Goal: Entertainment & Leisure: Consume media (video, audio)

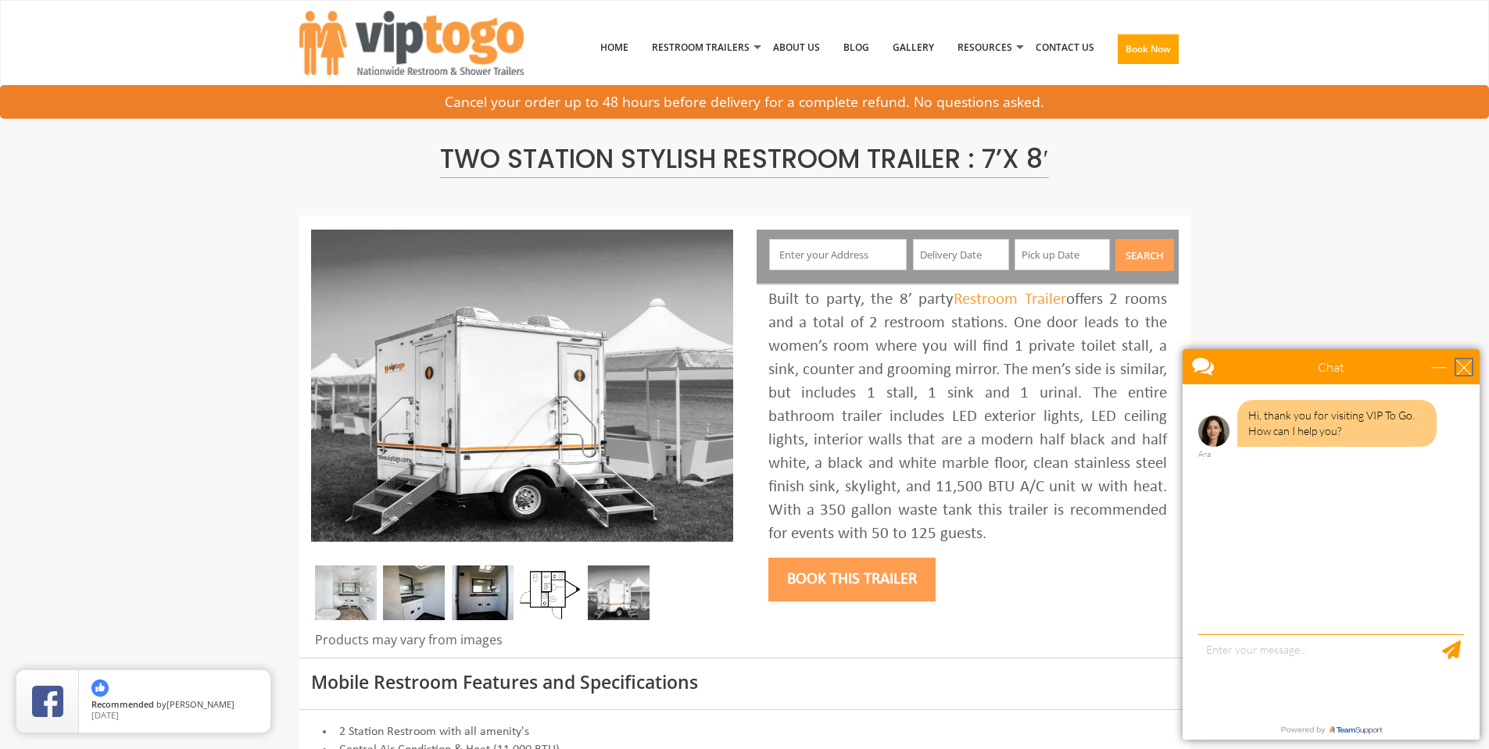
click at [1462, 370] on div "close" at bounding box center [1464, 367] width 16 height 16
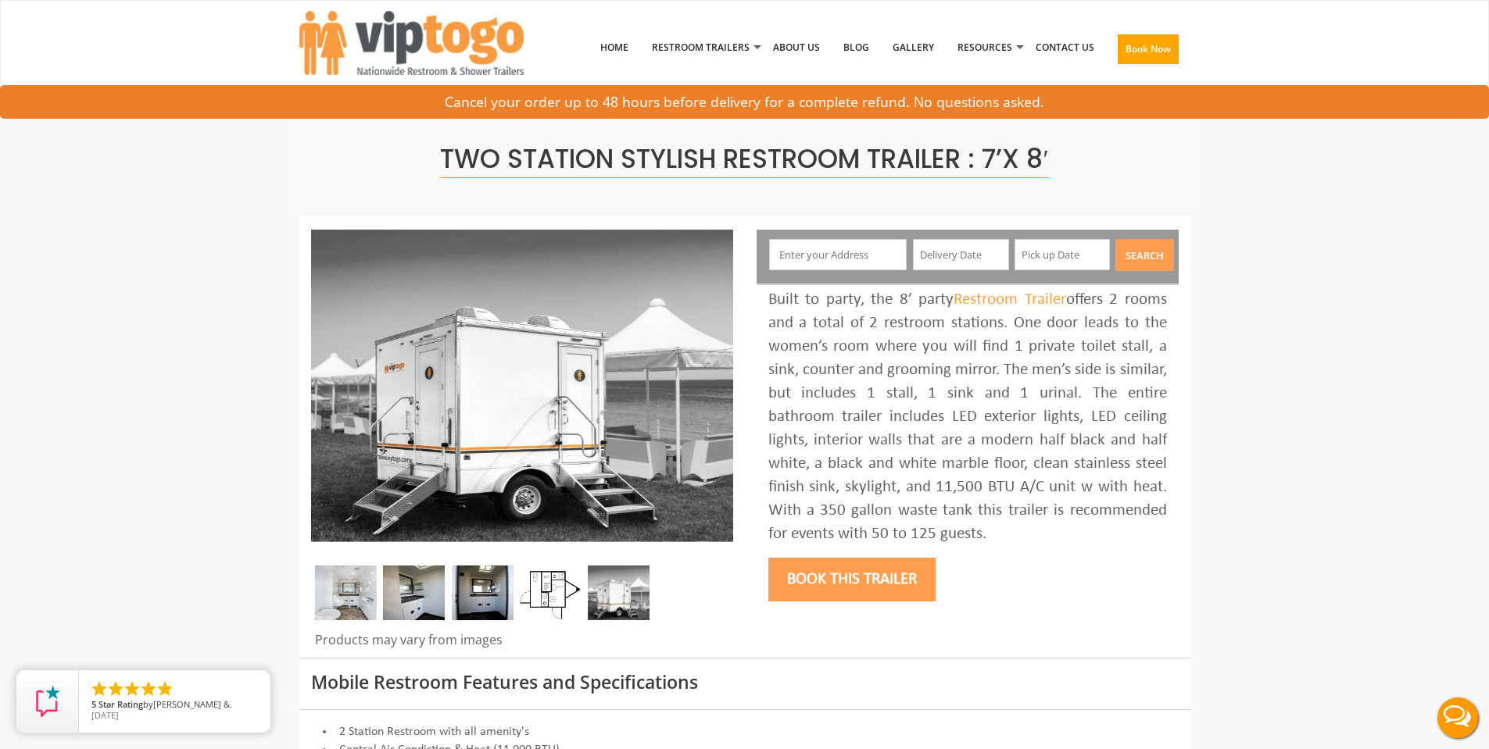
click at [422, 567] on img at bounding box center [414, 593] width 62 height 55
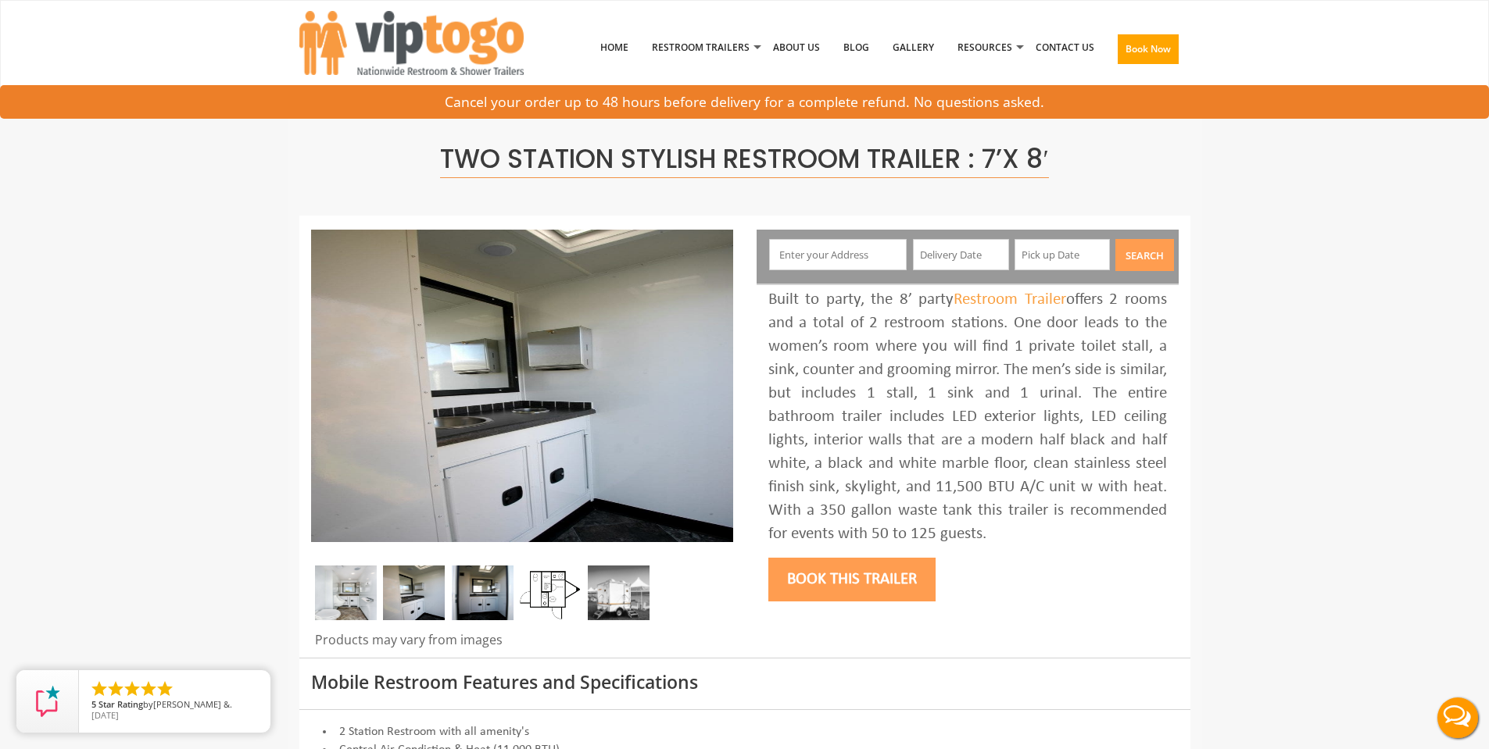
click at [477, 594] on img at bounding box center [483, 593] width 62 height 55
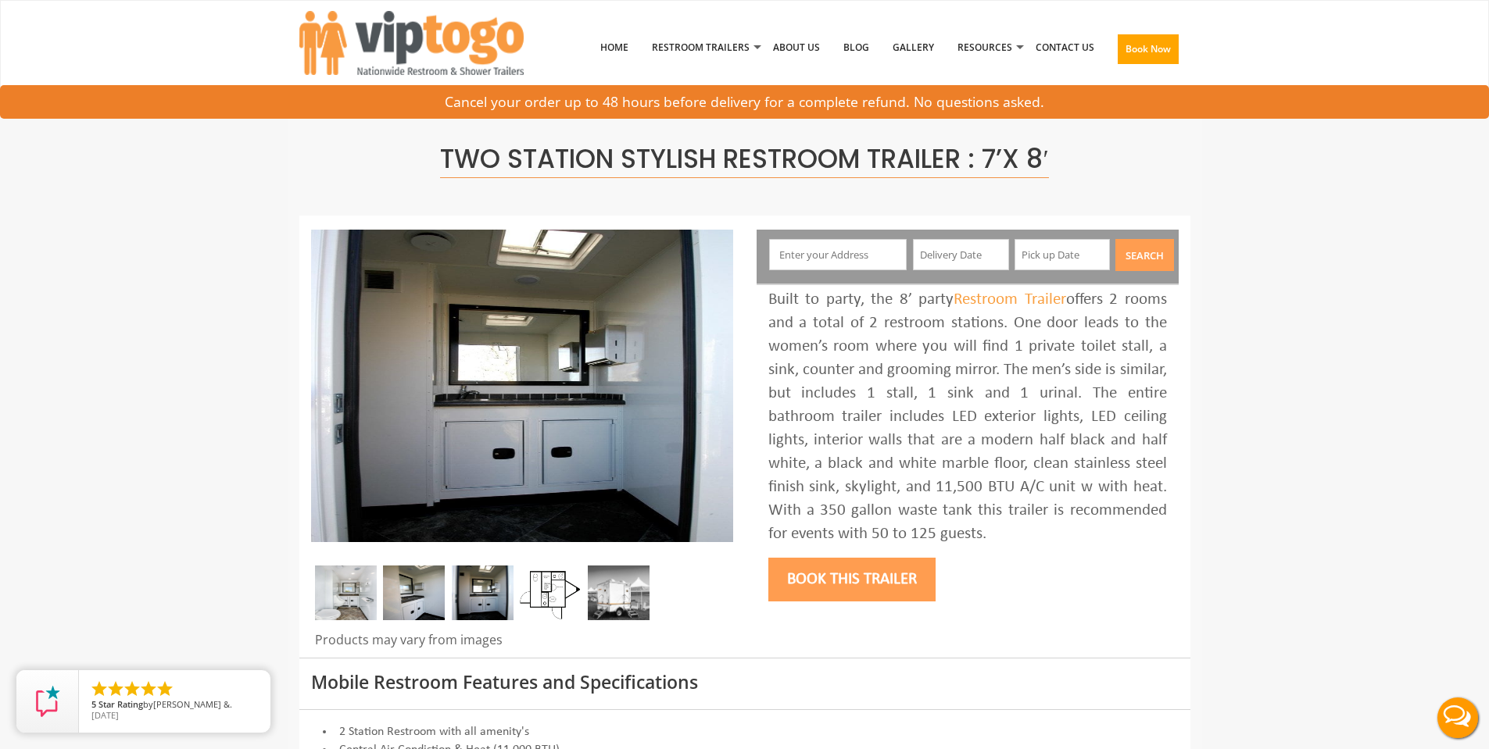
click at [559, 596] on img at bounding box center [551, 593] width 62 height 55
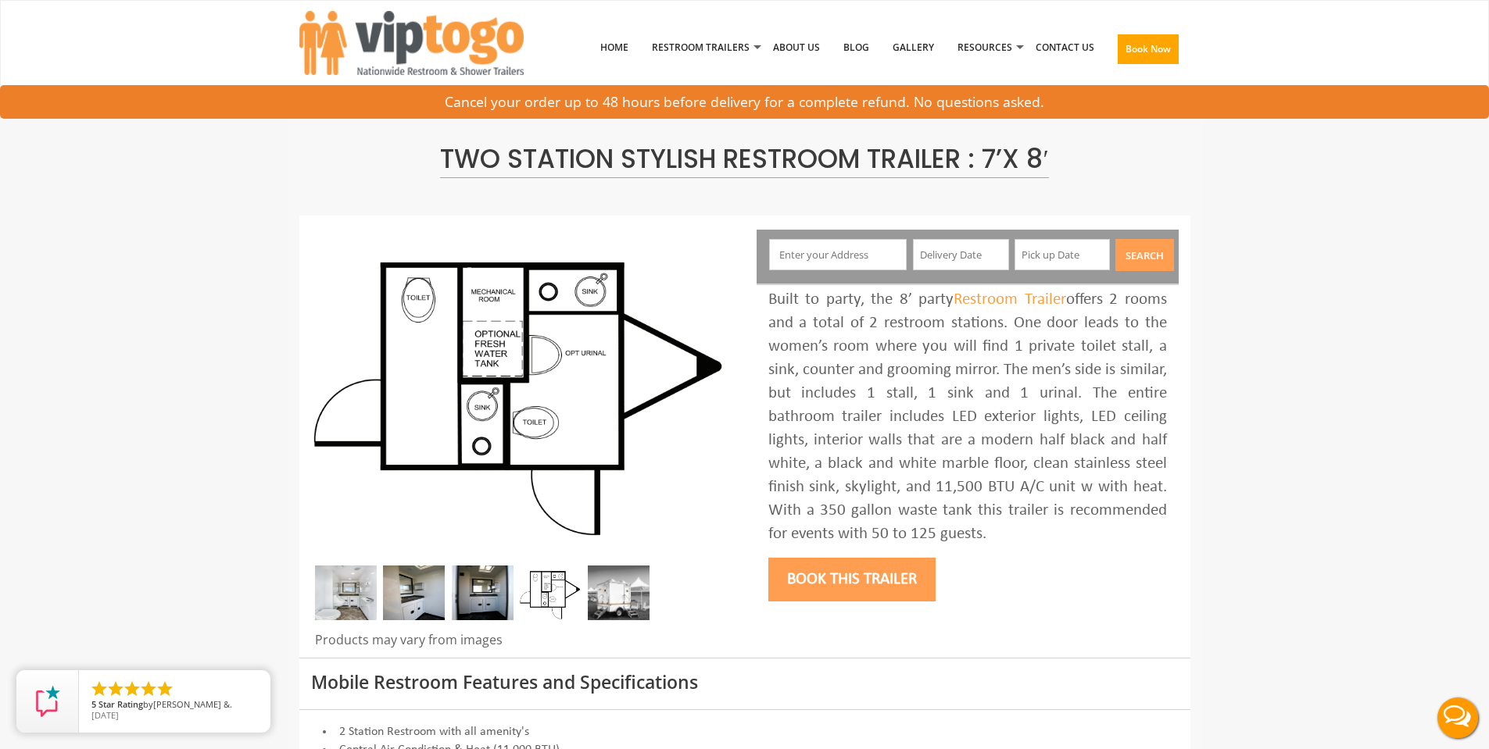
click at [628, 595] on img at bounding box center [619, 593] width 62 height 55
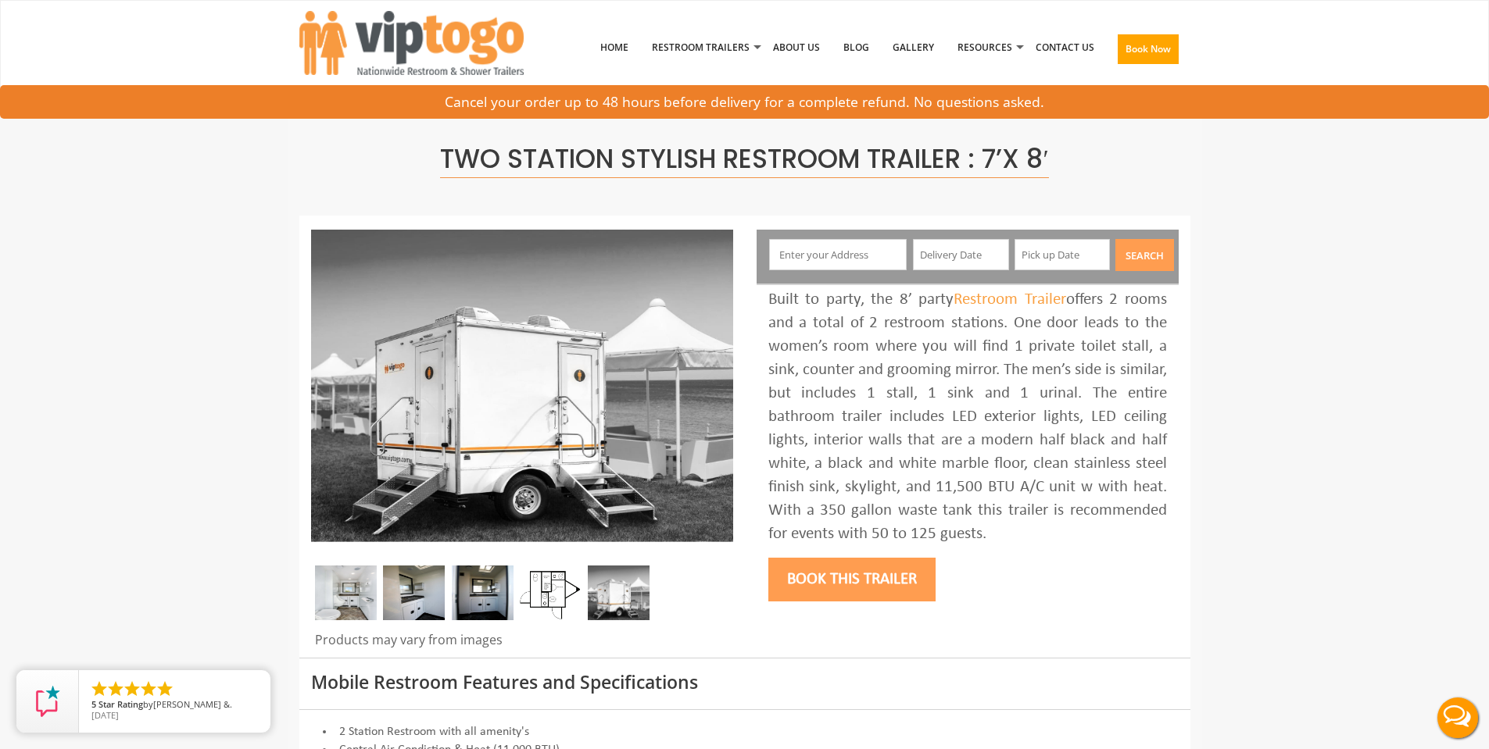
click at [353, 606] on img at bounding box center [346, 593] width 62 height 55
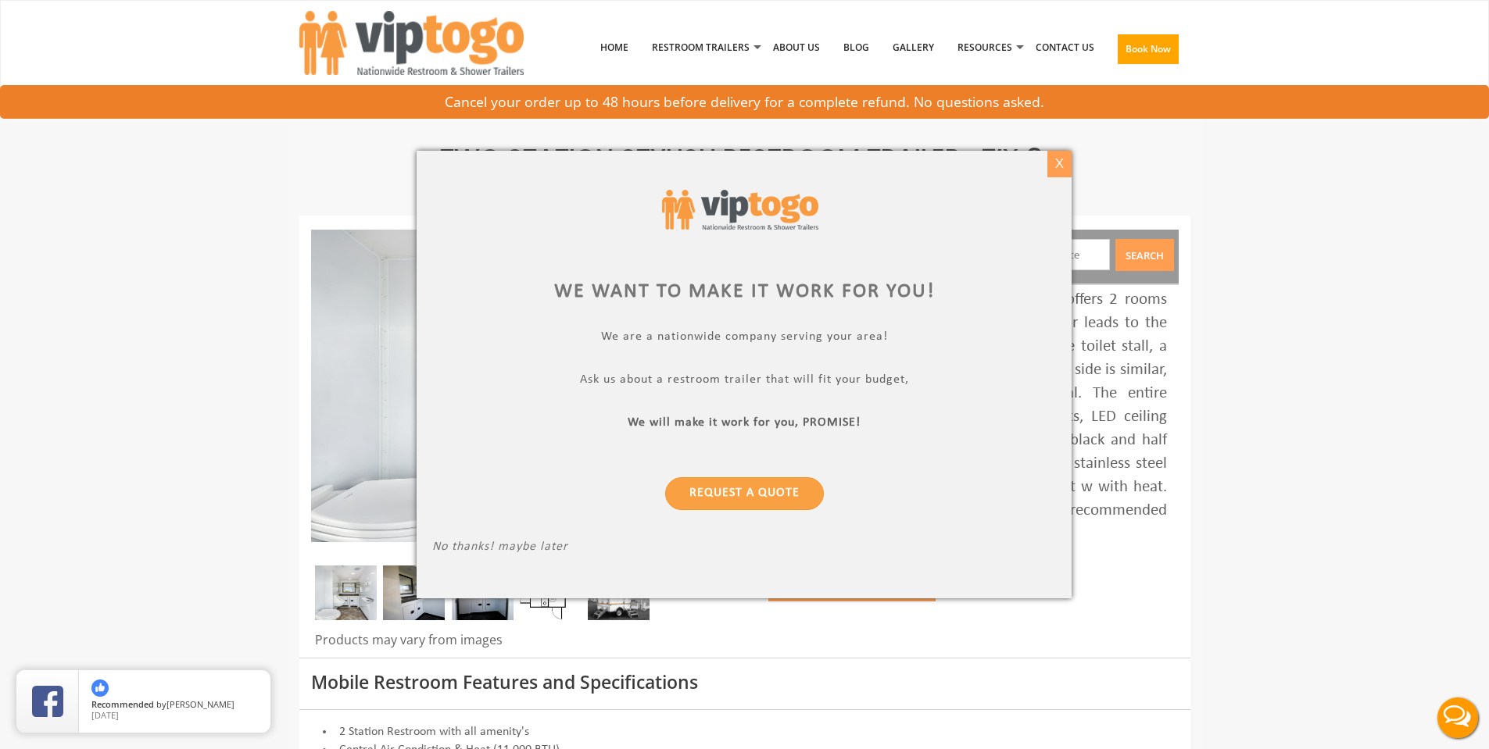
click at [1068, 165] on div "X" at bounding box center [1059, 164] width 24 height 27
